Goal: Task Accomplishment & Management: Complete application form

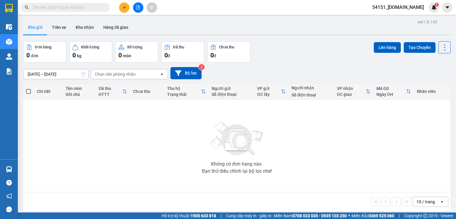
click at [124, 8] on icon "plus" at bounding box center [124, 7] width 4 height 4
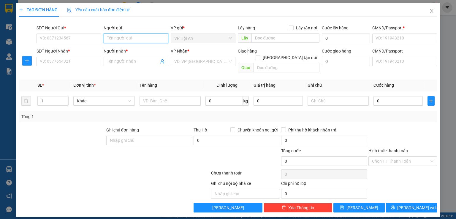
click at [130, 40] on input "Người gửi" at bounding box center [136, 39] width 65 height 10
type input "dũng"
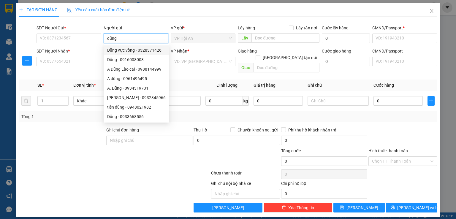
click at [139, 50] on div "Dũng vực vòng - 0328371426" at bounding box center [136, 50] width 59 height 7
type input "0328371426"
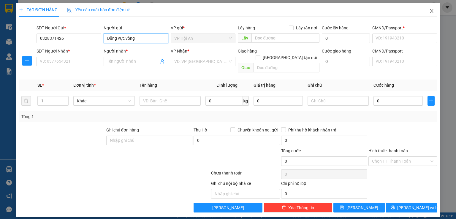
type input "Dũng vực vòng"
click at [433, 12] on icon "close" at bounding box center [432, 11] width 5 height 5
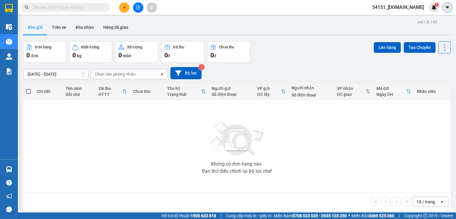
click at [448, 8] on icon "caret-down" at bounding box center [447, 7] width 5 height 5
click at [402, 10] on span "54151_phuongan.got" at bounding box center [398, 7] width 61 height 7
click at [401, 17] on span "Đăng xuất" at bounding box center [404, 18] width 42 height 7
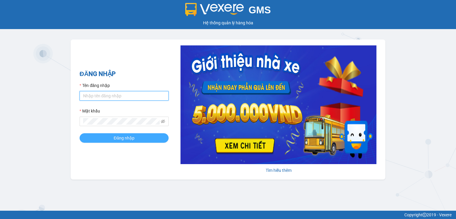
type input "[DOMAIN_NAME]"
click at [131, 140] on span "Đăng nhập" at bounding box center [124, 138] width 21 height 7
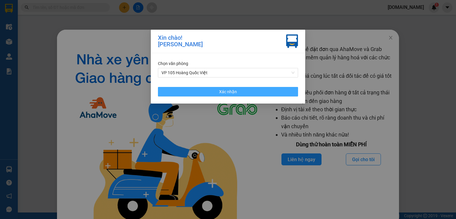
click at [253, 92] on button "Xác nhận" at bounding box center [228, 92] width 140 height 10
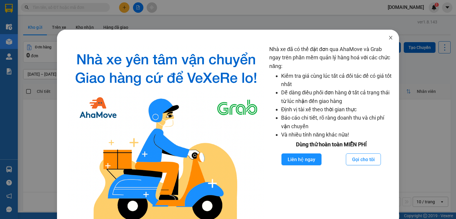
click at [389, 37] on icon "close" at bounding box center [391, 37] width 5 height 5
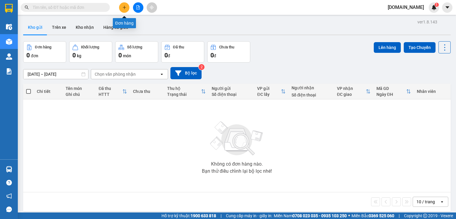
click at [126, 10] on button at bounding box center [124, 7] width 10 height 10
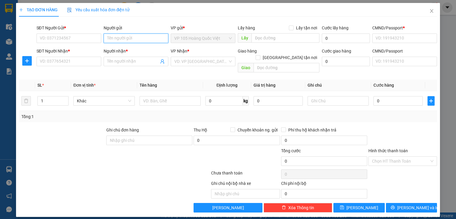
click at [125, 37] on input "Người gửi" at bounding box center [136, 39] width 65 height 10
type input "Dũng"
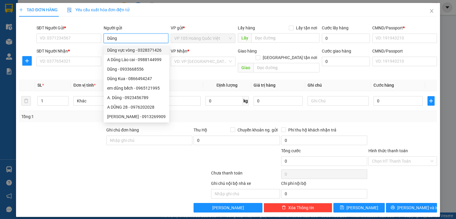
click at [138, 50] on div "Dũng vực vòng - 0328371426" at bounding box center [136, 50] width 59 height 7
type input "0328371426"
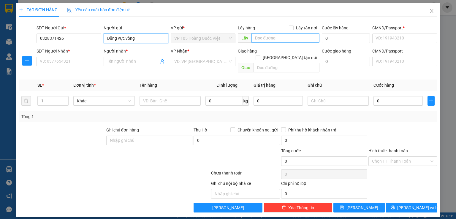
type input "Dũng vực vòng"
click at [259, 38] on input "text" at bounding box center [286, 38] width 68 height 10
type input "Vực vòng"
click at [138, 62] on input "Người nhận *" at bounding box center [133, 61] width 52 height 7
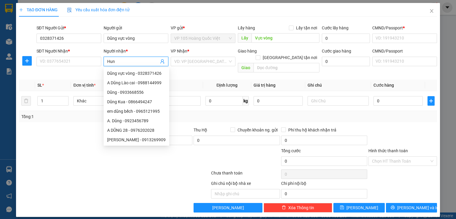
type input "Hung"
click at [150, 81] on div "Hùng Hội an - 0988212248" at bounding box center [139, 83] width 64 height 7
type input "0988212248"
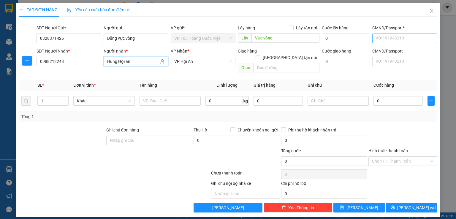
type input "Hùng Hội an"
click at [414, 39] on input "CMND/Passport *" at bounding box center [405, 39] width 65 height 10
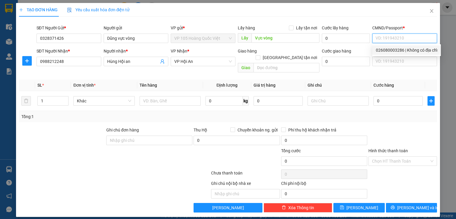
click at [397, 52] on div "026080003286 | Không có địa chỉ" at bounding box center [407, 50] width 62 height 7
type input "026080003286"
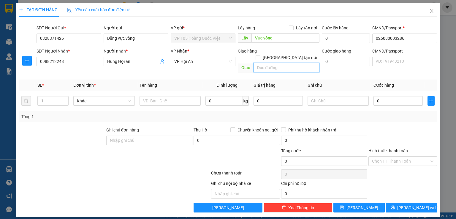
click at [281, 63] on input "text" at bounding box center [287, 68] width 66 height 10
type input "D"
type input "[GEOGRAPHIC_DATA]"
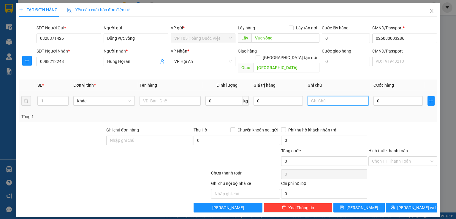
click at [323, 96] on input "text" at bounding box center [338, 101] width 61 height 10
type input "LX Trả hàng và thu tiền nộp về cty"
click at [380, 96] on input "0" at bounding box center [398, 101] width 49 height 10
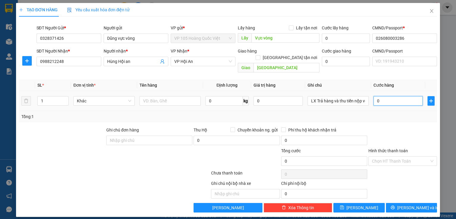
type input "9"
type input "90"
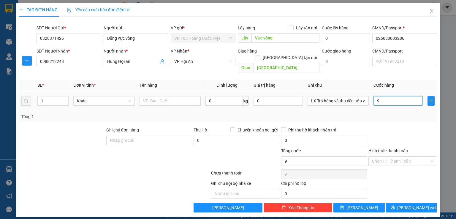
type input "90"
type input "900"
type input "9.000"
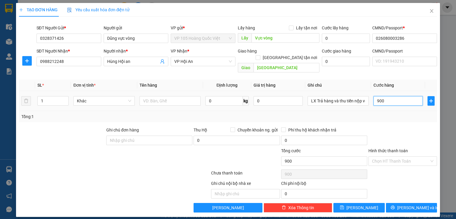
type input "9.000"
type input "90.000"
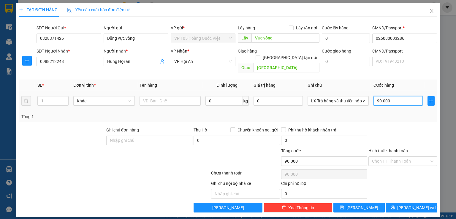
type input "900.000"
click at [395, 157] on input "Hình thức thanh toán" at bounding box center [400, 161] width 57 height 9
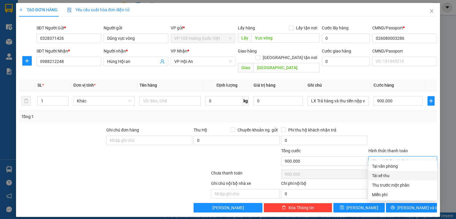
click at [393, 177] on div "Tài xế thu" at bounding box center [403, 176] width 62 height 7
type input "0"
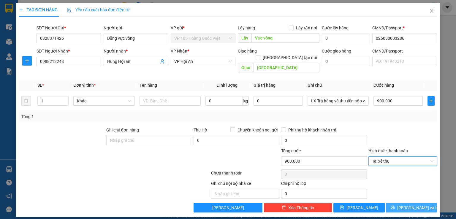
click at [412, 205] on span "[PERSON_NAME] và In" at bounding box center [419, 208] width 42 height 7
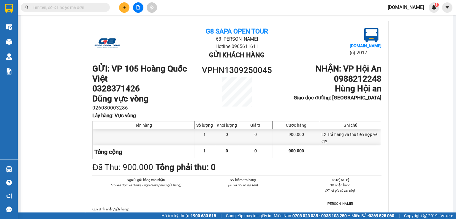
scroll to position [30, 0]
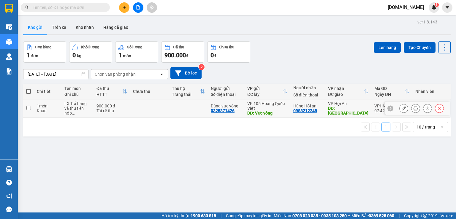
click at [127, 110] on div "Tài xế thu" at bounding box center [112, 110] width 31 height 5
checkbox input "true"
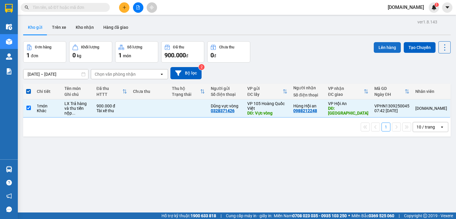
click at [384, 48] on button "Lên hàng" at bounding box center [387, 47] width 27 height 11
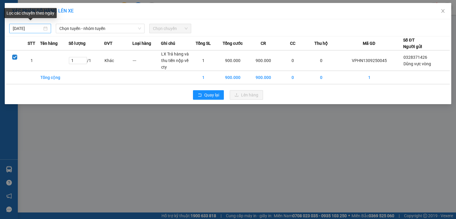
click at [37, 29] on body "Kết quả tìm kiếm ( 0 ) Bộ lọc No Data [DOMAIN_NAME] 1 Điều hành xe Kho hàng mới…" at bounding box center [228, 109] width 456 height 219
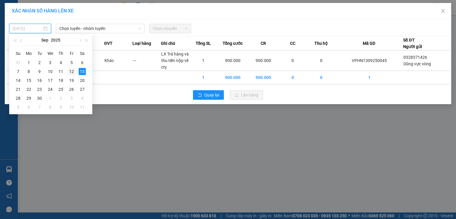
click at [73, 72] on div "12" at bounding box center [71, 71] width 7 height 7
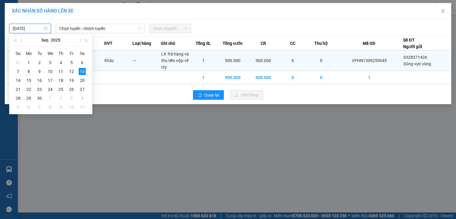
type input "[DATE]"
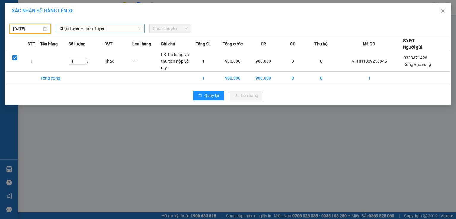
click at [83, 27] on span "Chọn tuyến - nhóm tuyến" at bounding box center [100, 28] width 82 height 9
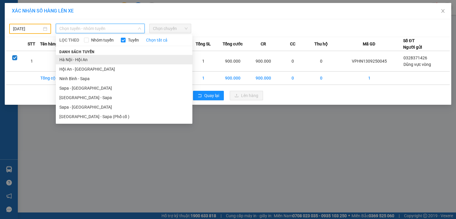
click at [92, 63] on li "Hà Nội - Hội An" at bounding box center [124, 60] width 137 height 10
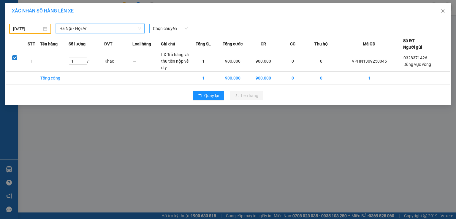
click at [176, 29] on span "Chọn chuyến" at bounding box center [170, 28] width 35 height 9
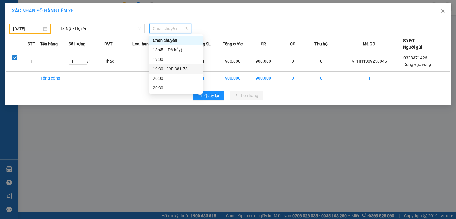
click at [177, 70] on div "19:30 - 29E-381.78" at bounding box center [176, 69] width 46 height 7
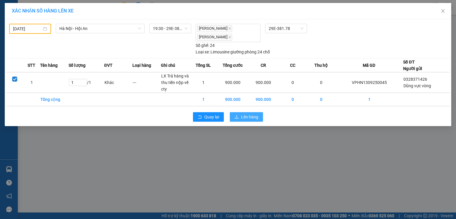
click at [246, 117] on span "Lên hàng" at bounding box center [249, 117] width 17 height 7
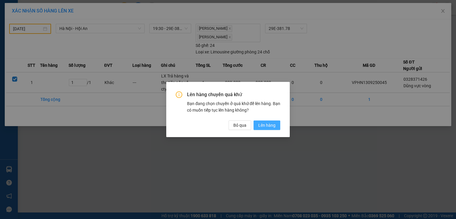
click at [273, 123] on span "Lên hàng" at bounding box center [267, 125] width 17 height 7
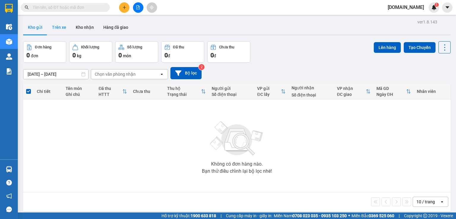
click at [68, 27] on button "Trên xe" at bounding box center [59, 27] width 24 height 14
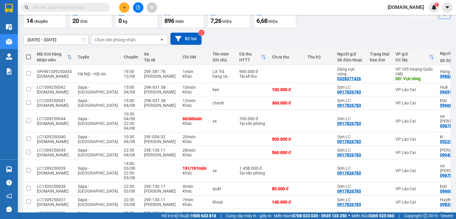
scroll to position [59, 0]
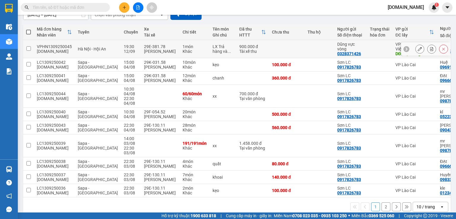
click at [269, 51] on td at bounding box center [287, 49] width 36 height 18
checkbox input "true"
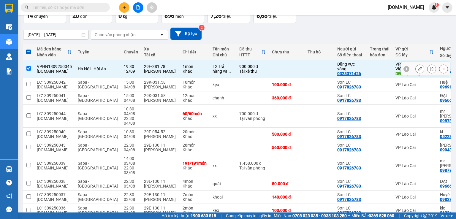
scroll to position [30, 0]
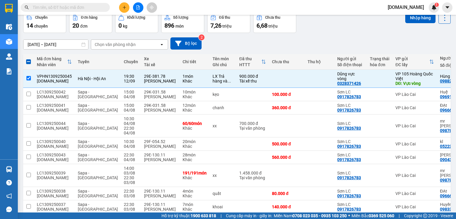
click at [322, 38] on div "[DATE] – [DATE] Press the down arrow key to interact with the calendar and sele…" at bounding box center [237, 43] width 428 height 12
click at [414, 10] on span "[DOMAIN_NAME]" at bounding box center [406, 7] width 46 height 7
click at [412, 20] on span "Đăng xuất" at bounding box center [411, 18] width 27 height 7
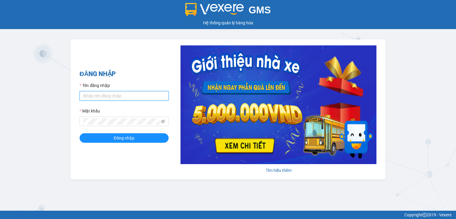
type input "[DOMAIN_NAME]"
click at [139, 95] on input "[DOMAIN_NAME]" at bounding box center [124, 96] width 89 height 10
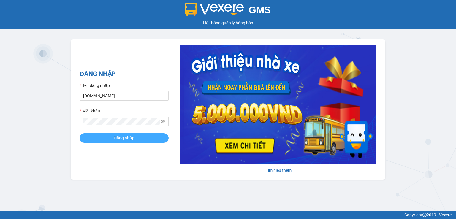
click at [97, 136] on button "Đăng nhập" at bounding box center [124, 138] width 89 height 10
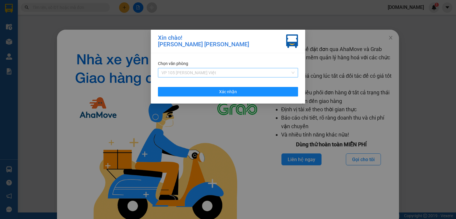
click at [210, 72] on span "VP 105 Hoàng Quốc Việt" at bounding box center [228, 72] width 133 height 9
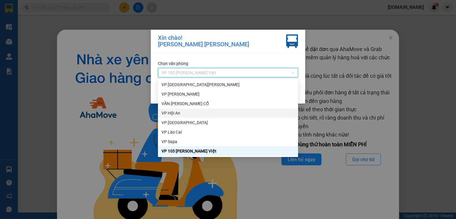
click at [197, 112] on div "VP Hội An" at bounding box center [228, 113] width 133 height 7
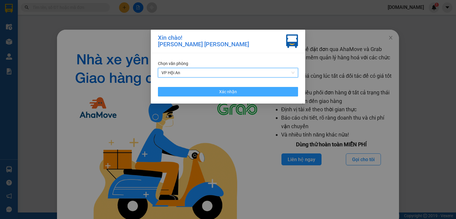
click at [244, 93] on button "Xác nhận" at bounding box center [228, 92] width 140 height 10
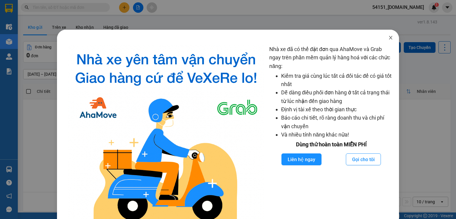
click at [389, 39] on icon "close" at bounding box center [391, 37] width 5 height 5
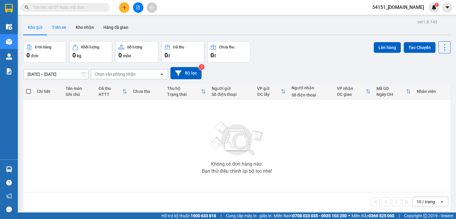
click at [58, 28] on button "Trên xe" at bounding box center [59, 27] width 24 height 14
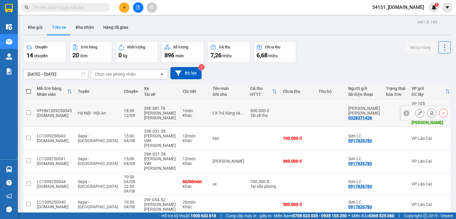
scroll to position [59, 0]
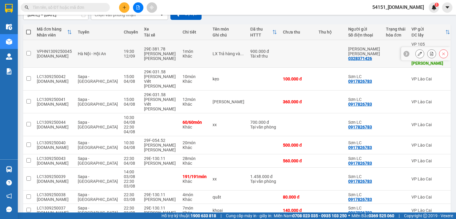
click at [280, 49] on td at bounding box center [298, 54] width 36 height 28
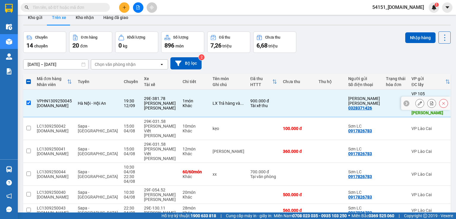
scroll to position [0, 0]
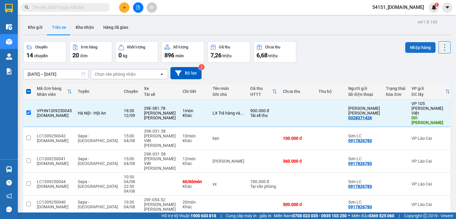
click at [417, 45] on button "Nhập hàng" at bounding box center [421, 47] width 30 height 11
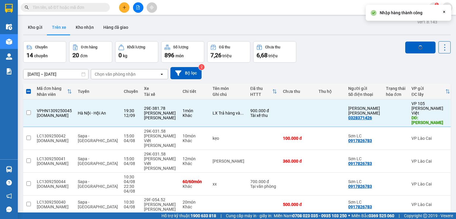
checkbox input "false"
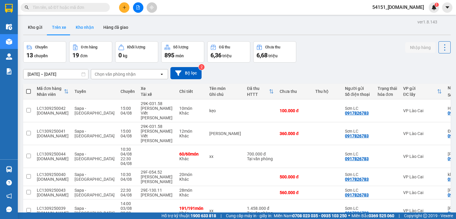
click at [81, 28] on button "Kho nhận" at bounding box center [85, 27] width 28 height 14
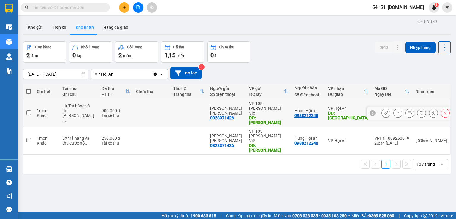
click at [178, 112] on td at bounding box center [188, 114] width 37 height 28
checkbox input "true"
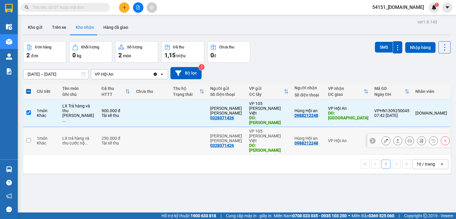
click at [180, 127] on td at bounding box center [188, 141] width 37 height 28
checkbox input "true"
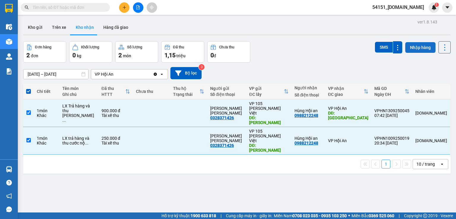
click at [413, 46] on button "Nhập hàng" at bounding box center [421, 47] width 30 height 11
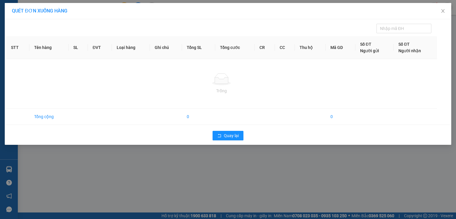
click at [312, 167] on div "QUÉT ĐƠN XUỐNG HÀNG STT Tên hàng SL ĐVT Loại hàng Ghi chú Tổng SL Tổng cước CR …" at bounding box center [228, 109] width 456 height 219
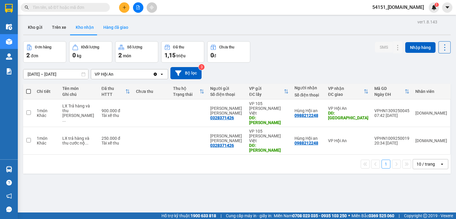
click at [113, 27] on button "Hàng đã giao" at bounding box center [116, 27] width 34 height 14
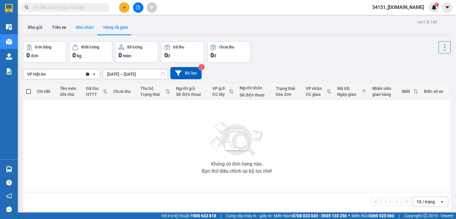
click at [74, 28] on button "Kho nhận" at bounding box center [85, 27] width 28 height 14
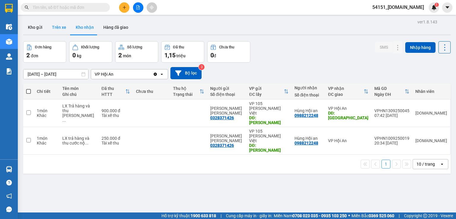
click at [62, 30] on button "Trên xe" at bounding box center [59, 27] width 24 height 14
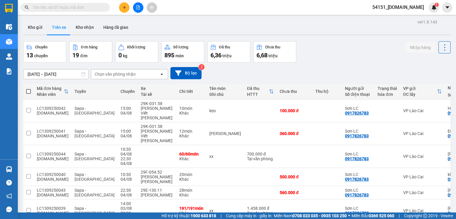
click at [52, 54] on div "13 chuyến" at bounding box center [44, 55] width 37 height 8
click at [93, 55] on div "19 đơn" at bounding box center [91, 55] width 37 height 8
click at [124, 57] on span "kg" at bounding box center [125, 55] width 4 height 5
click at [38, 27] on button "Kho gửi" at bounding box center [35, 27] width 24 height 14
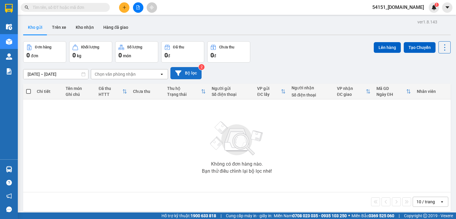
click at [188, 78] on button "Bộ lọc" at bounding box center [186, 73] width 31 height 12
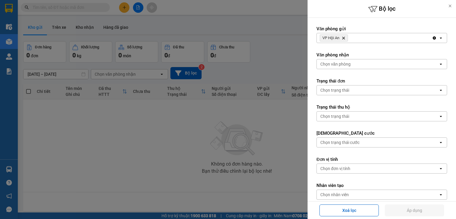
scroll to position [63, 0]
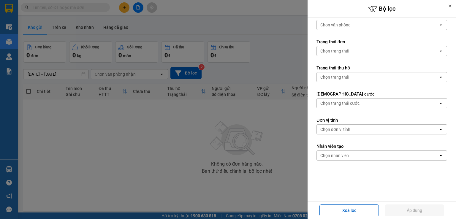
click at [354, 156] on div "Chọn nhân viên" at bounding box center [378, 156] width 122 height 10
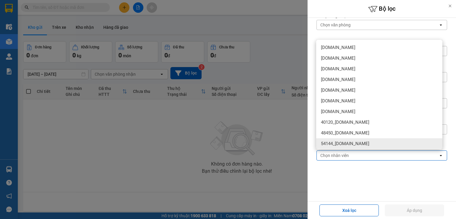
click at [273, 133] on div at bounding box center [228, 109] width 456 height 219
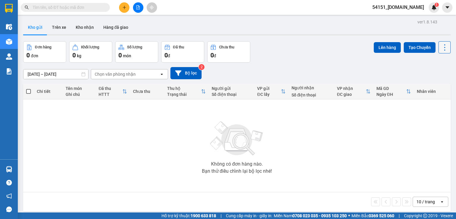
click at [442, 48] on icon at bounding box center [445, 47] width 8 height 8
click at [446, 5] on icon "caret-down" at bounding box center [447, 7] width 5 height 5
click at [335, 55] on div "Đơn hàng 0 đơn Khối lượng 0 kg Số lượng 0 món Đã thu 0 đ Chưa thu 0 đ Lên hàng …" at bounding box center [237, 51] width 428 height 21
click at [417, 91] on div "Nhân viên" at bounding box center [432, 91] width 31 height 5
click at [406, 92] on icon at bounding box center [408, 91] width 5 height 5
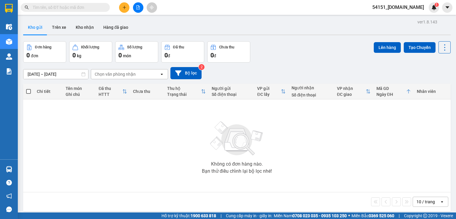
click at [417, 92] on div "Nhân viên" at bounding box center [432, 91] width 31 height 5
click at [406, 92] on icon at bounding box center [408, 91] width 5 height 5
click at [434, 202] on div "10 / trang" at bounding box center [426, 202] width 27 height 10
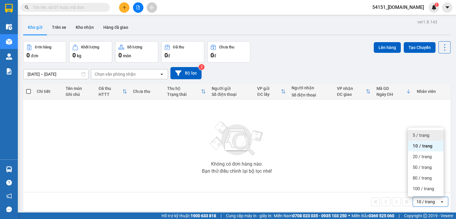
click at [423, 135] on span "5 / trang" at bounding box center [421, 136] width 17 height 6
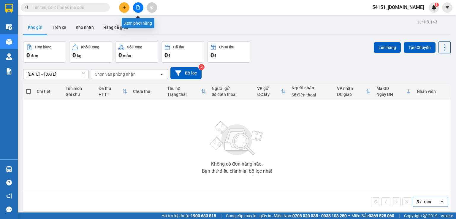
click at [137, 9] on icon "file-add" at bounding box center [138, 7] width 4 height 4
